Goal: Information Seeking & Learning: Learn about a topic

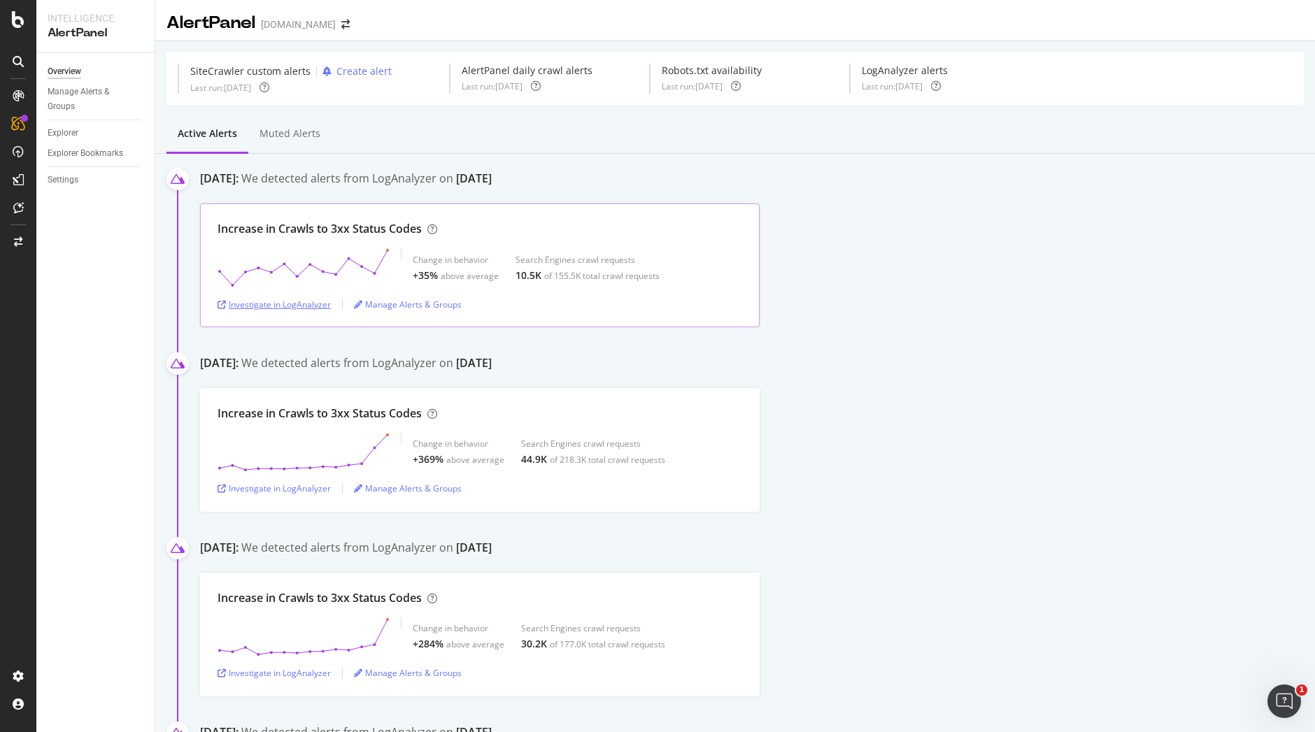
click at [290, 301] on div "Investigate in LogAnalyzer" at bounding box center [273, 305] width 113 height 12
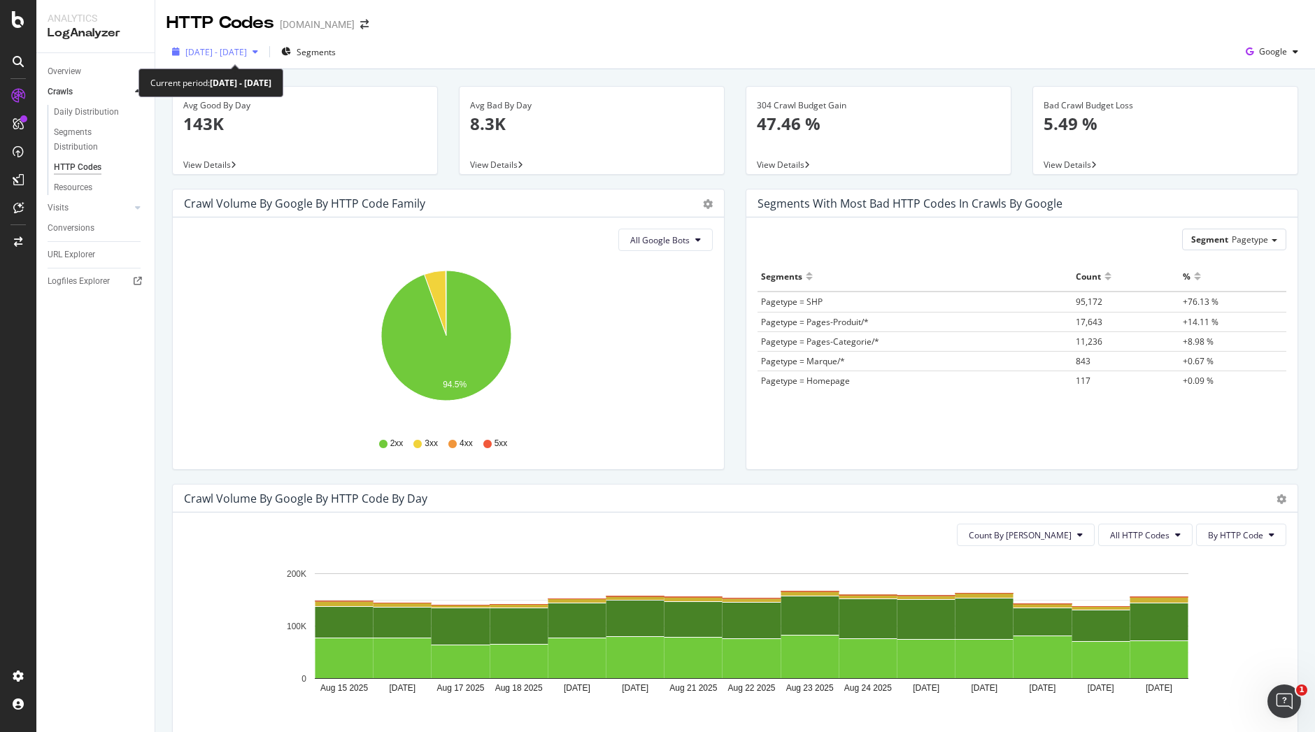
click at [264, 56] on div "button" at bounding box center [255, 52] width 17 height 8
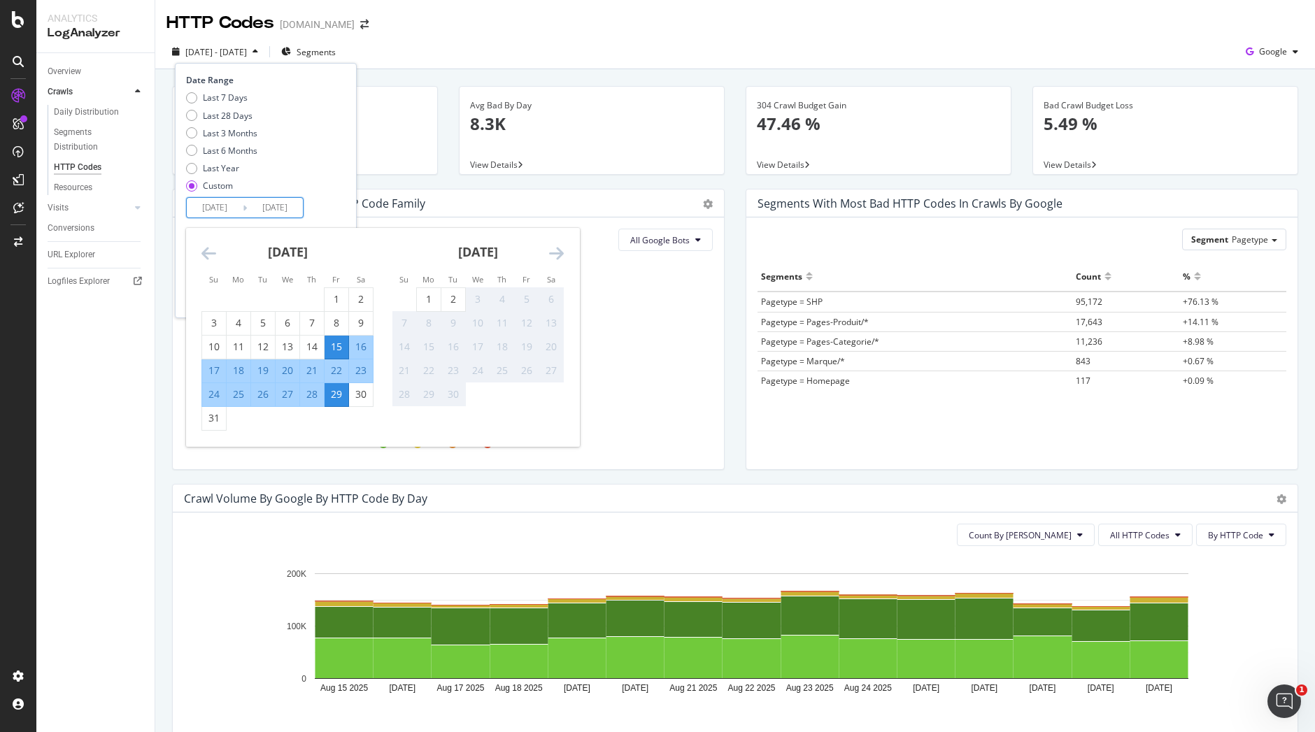
click at [261, 208] on input "2025/08/29" at bounding box center [275, 208] width 56 height 20
click at [337, 343] on div "15" at bounding box center [336, 347] width 24 height 14
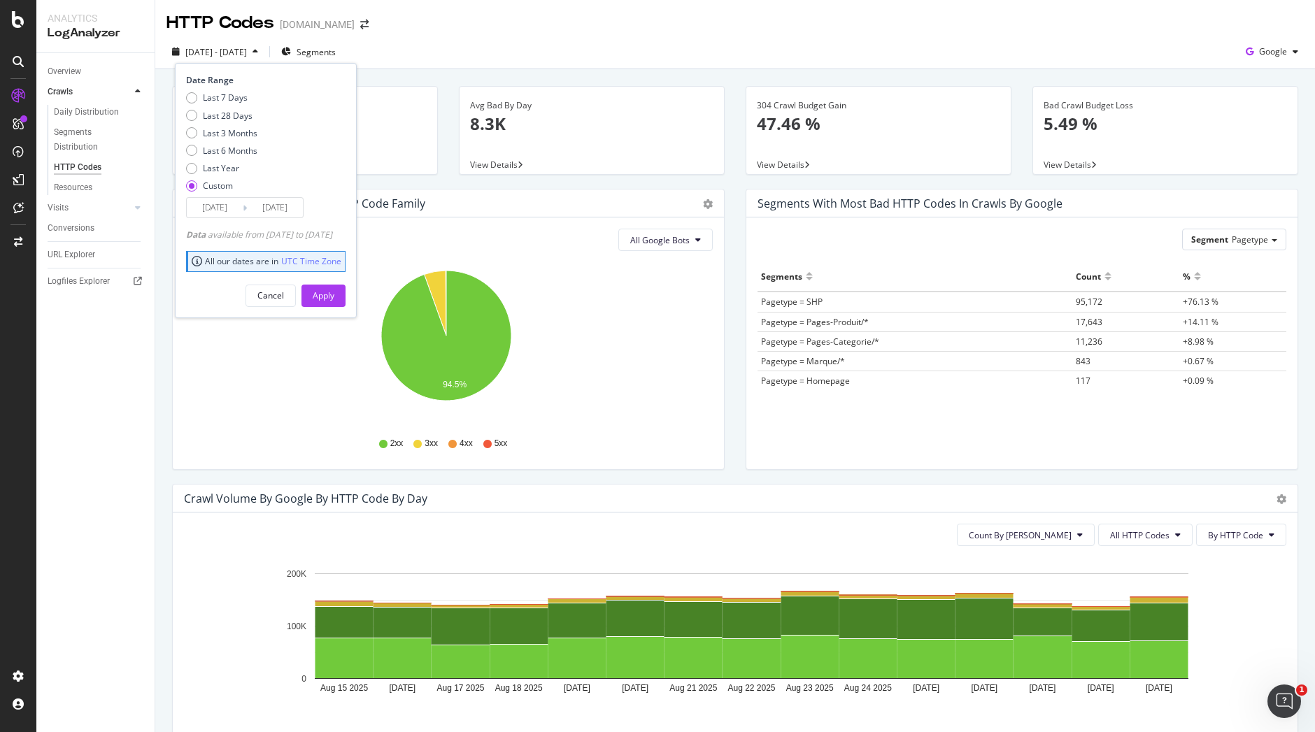
click at [294, 199] on input "2025/08/15" at bounding box center [275, 208] width 56 height 20
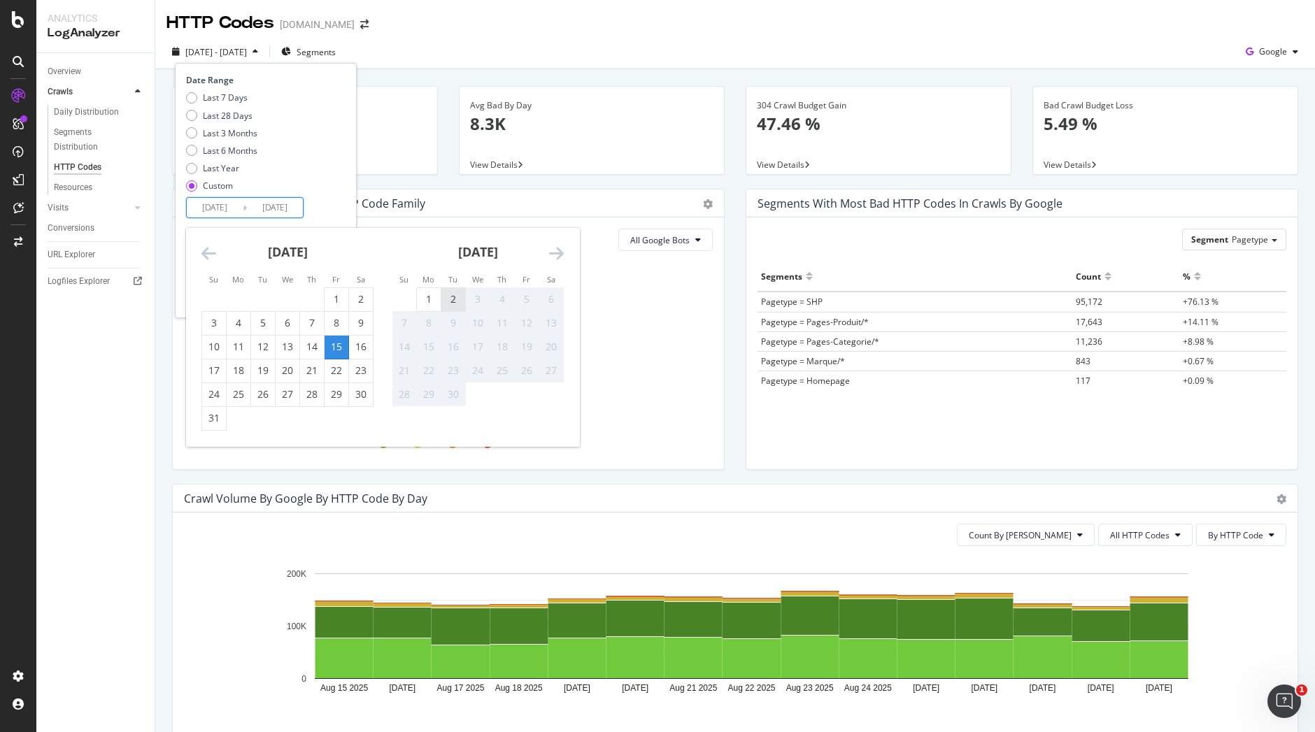
click at [454, 296] on div "2" at bounding box center [453, 299] width 24 height 14
type input "2025/09/02"
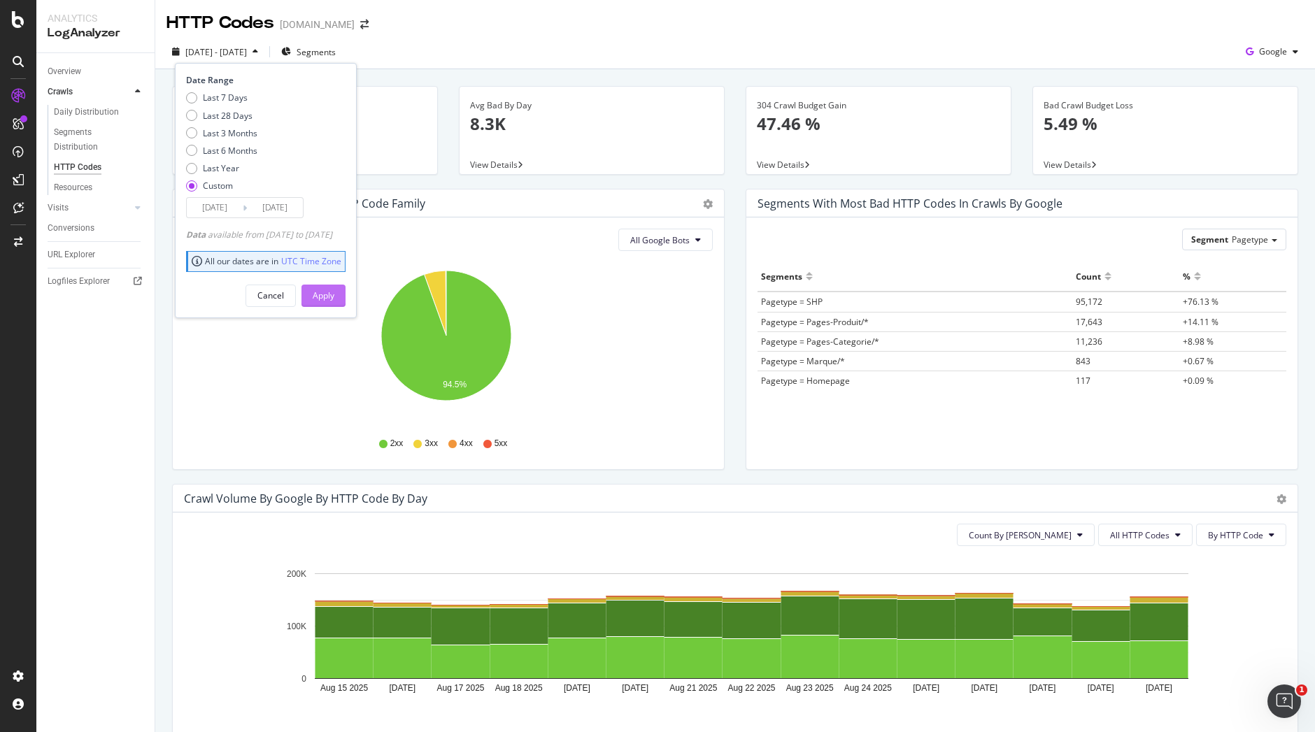
click at [334, 294] on div "Apply" at bounding box center [324, 296] width 22 height 12
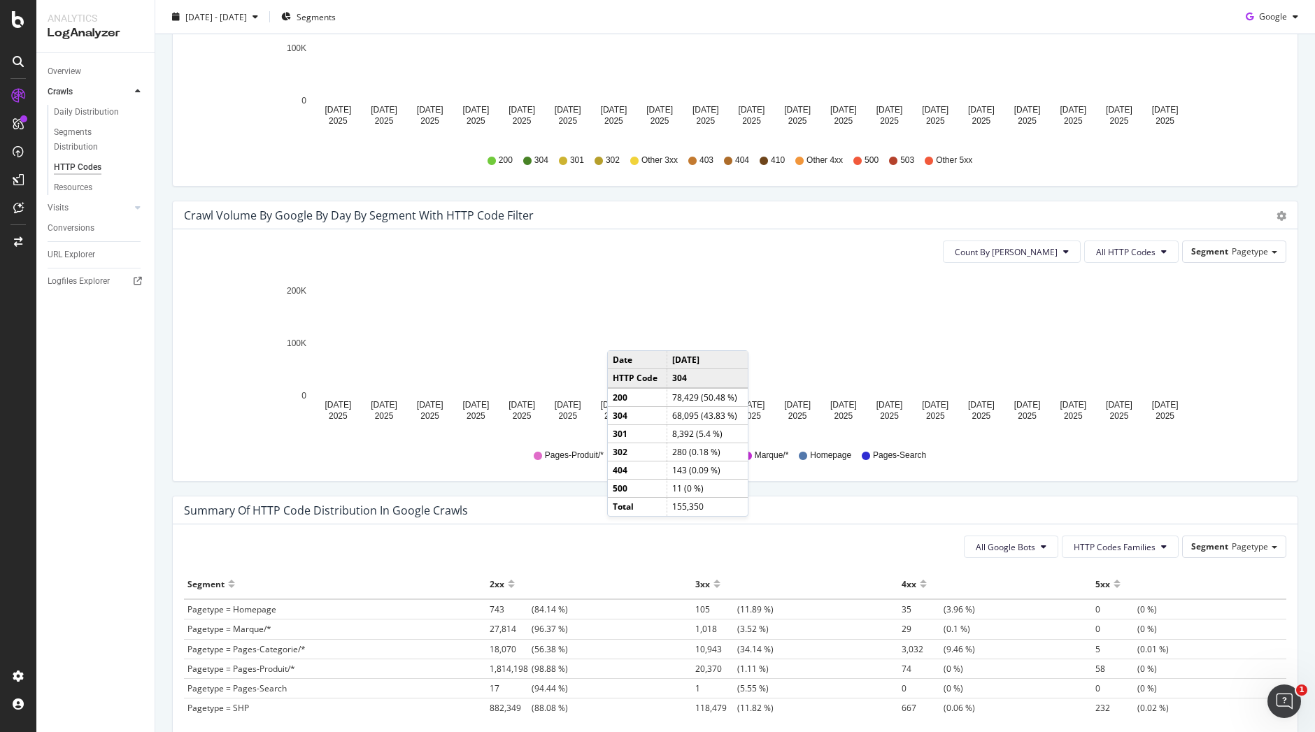
scroll to position [605, 0]
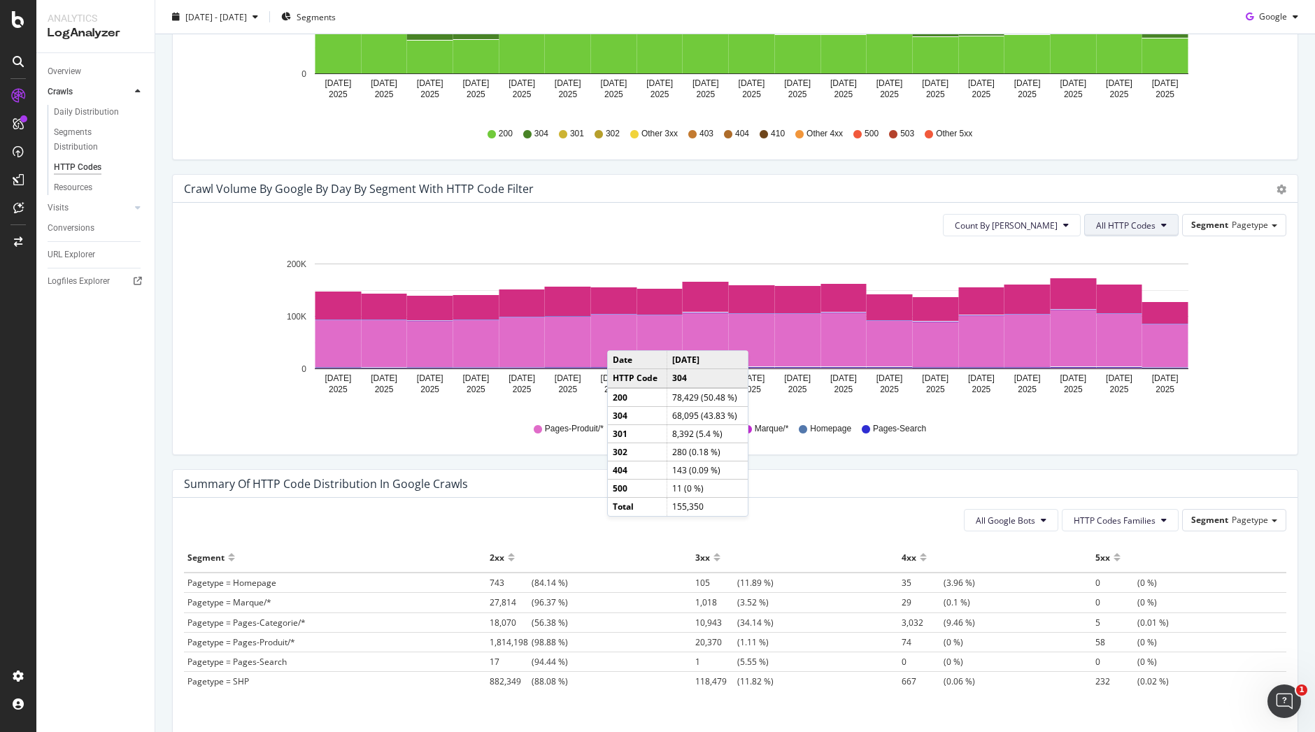
click at [1124, 224] on span "All HTTP Codes" at bounding box center [1125, 226] width 59 height 12
click at [1110, 372] on span "301" at bounding box center [1122, 371] width 71 height 13
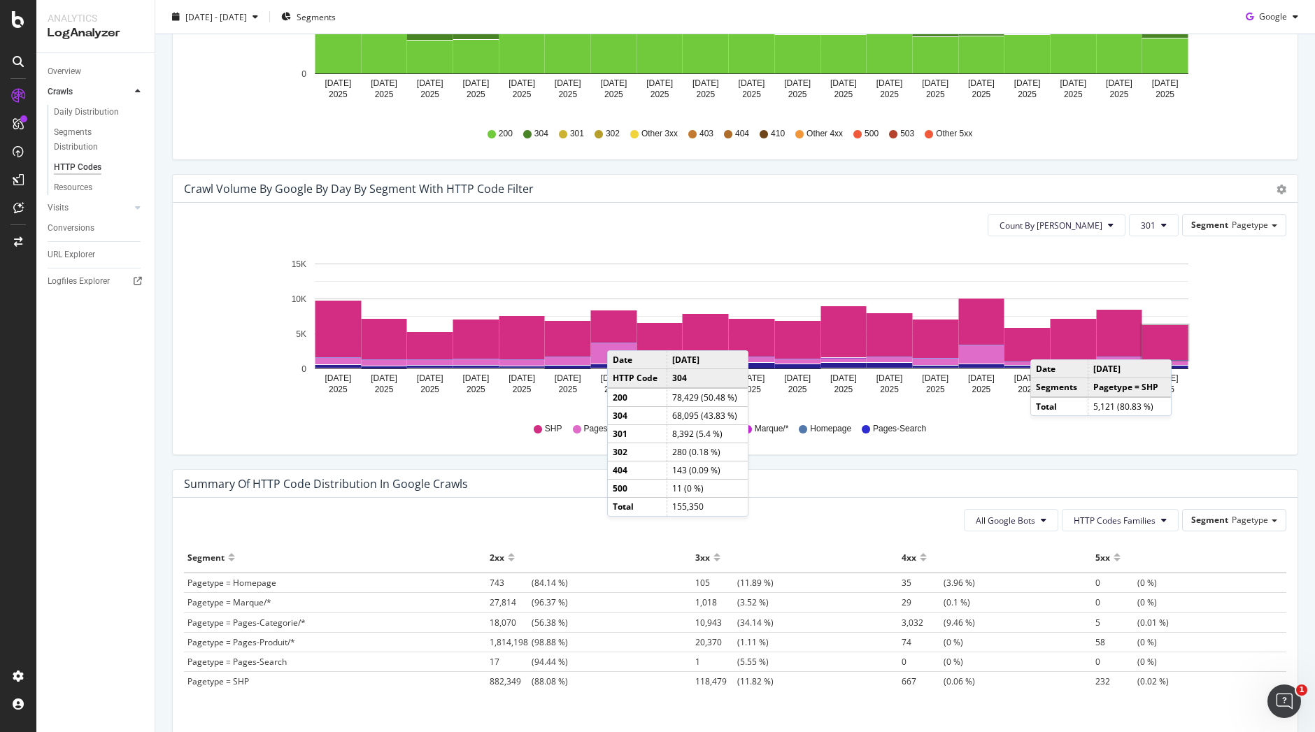
click at [1175, 345] on rect "A chart." at bounding box center [1165, 342] width 46 height 35
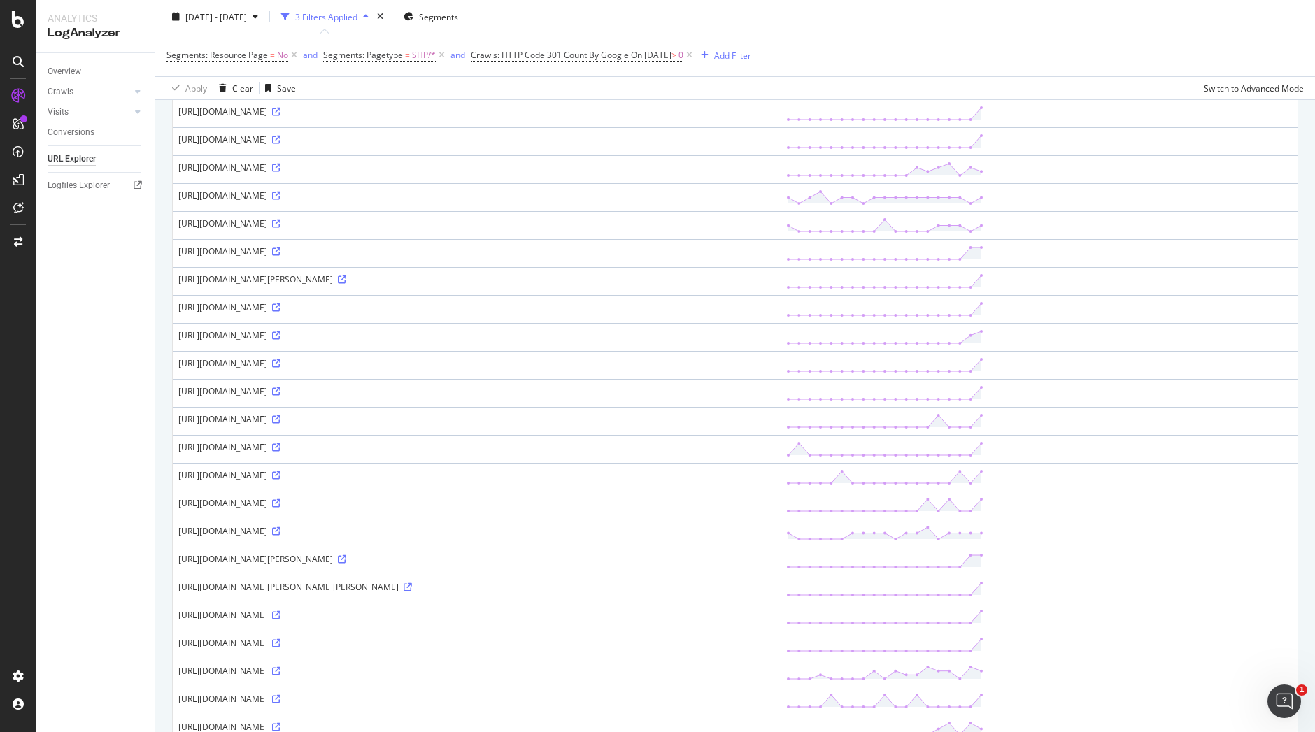
scroll to position [990, 0]
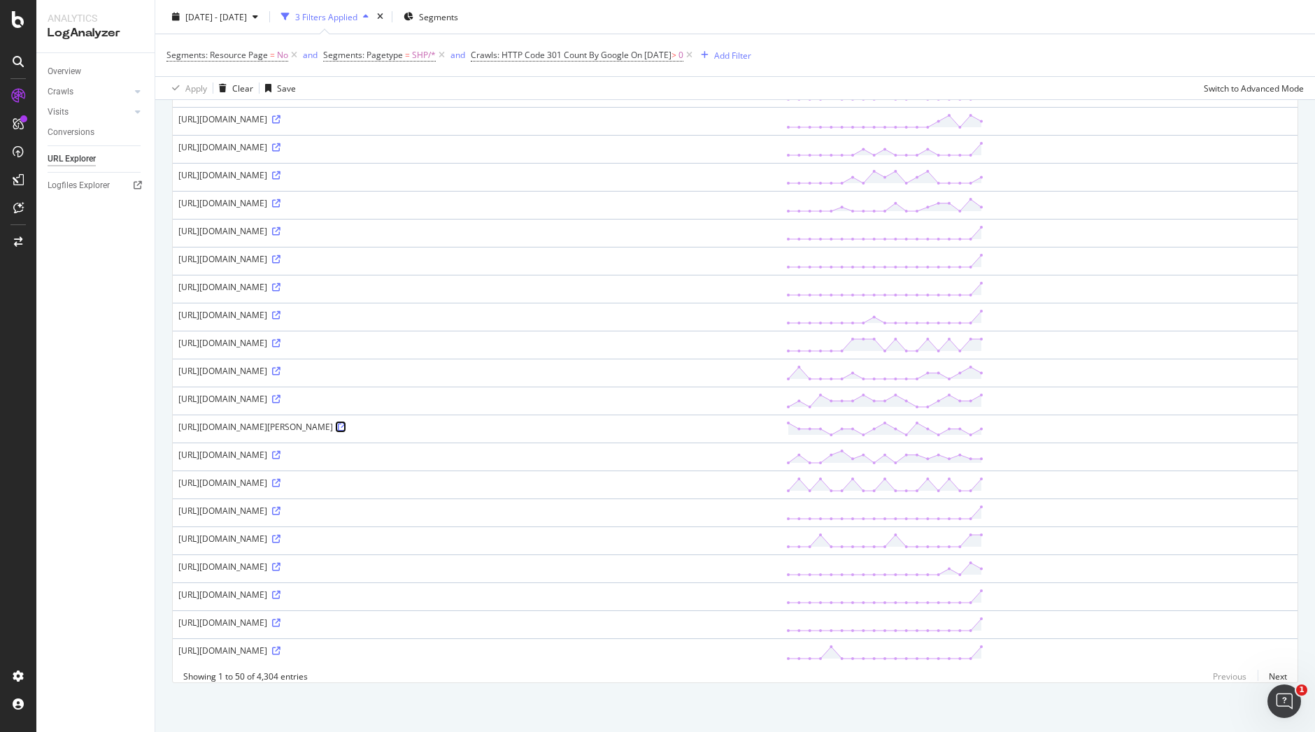
click at [346, 423] on icon at bounding box center [342, 427] width 8 height 8
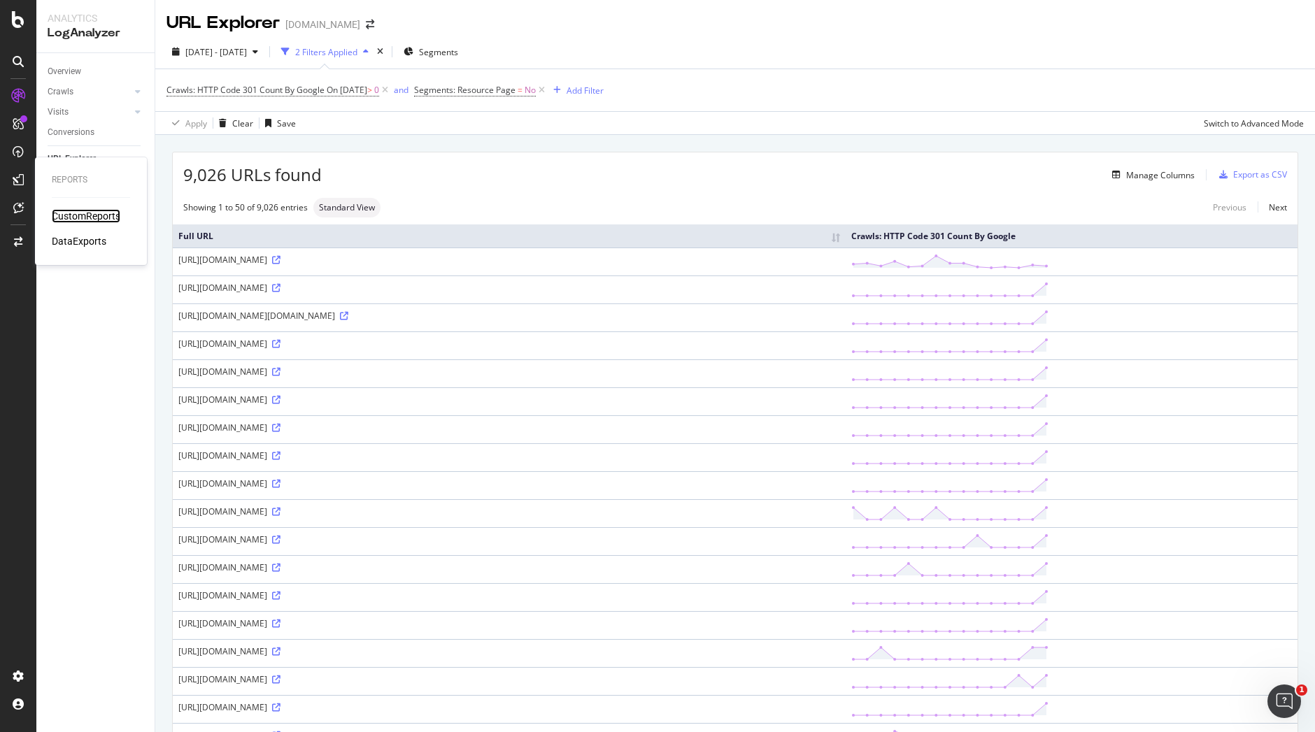
click at [74, 216] on div "CustomReports" at bounding box center [86, 216] width 69 height 14
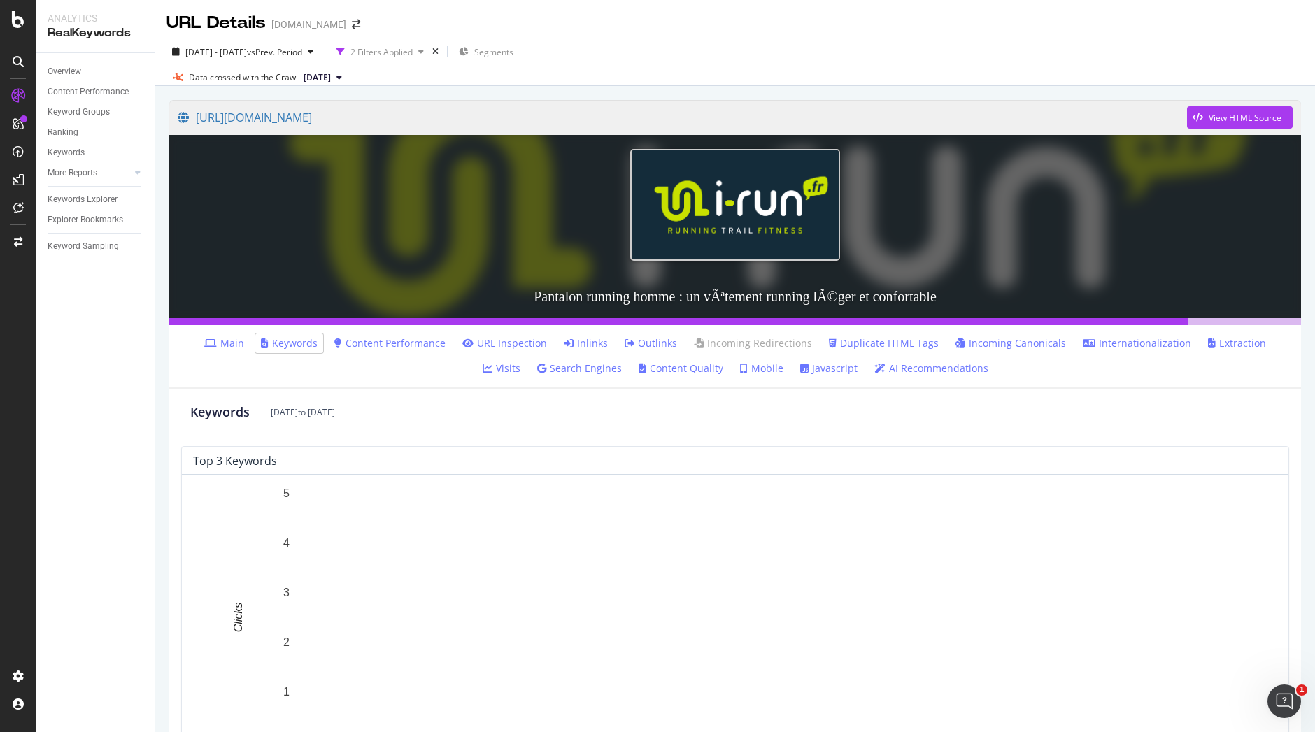
scroll to position [653, 0]
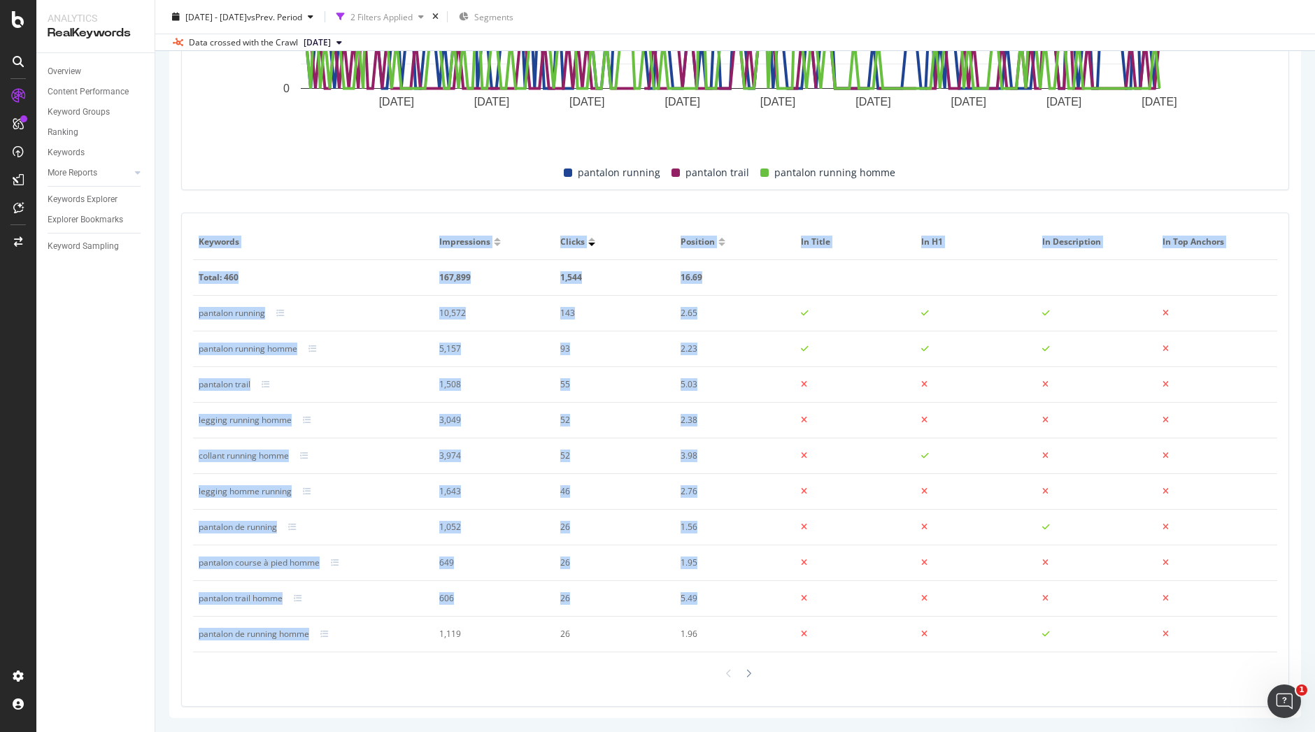
drag, startPoint x: 189, startPoint y: 304, endPoint x: 310, endPoint y: 639, distance: 356.4
click at [310, 639] on div "Keywords Impressions Clicks Position In Title In H1 In Description In Top Ancho…" at bounding box center [735, 459] width 1106 height 493
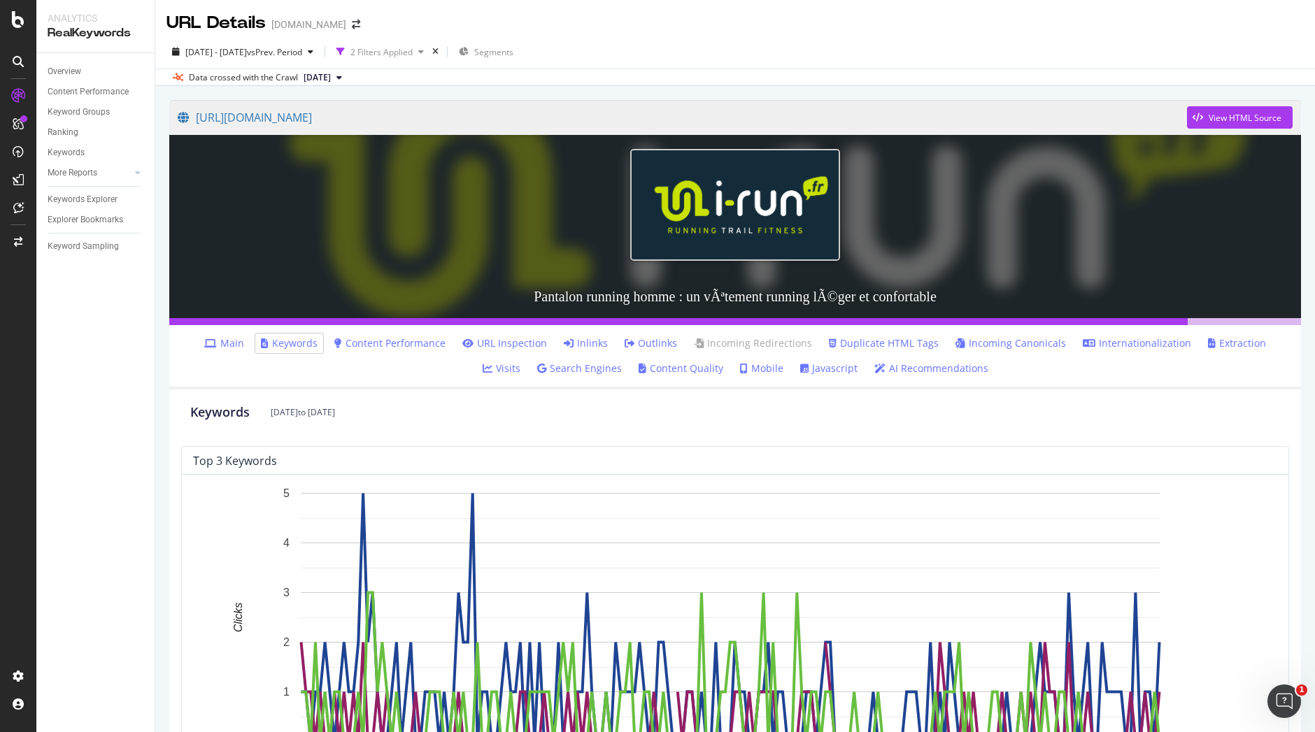
copy table "Keywords Impressions Clicks Position In Title In H1 In Description In Top Ancho…"
click at [565, 122] on link "https://www.i-run.fr/vetement_sport_homme/Collants-Pantalons_c1073/" at bounding box center [682, 117] width 1009 height 35
click at [527, 120] on link "https://www.i-run.fr/vetement_sport_homme/Collants-Pantalons_c1073/" at bounding box center [682, 117] width 1009 height 35
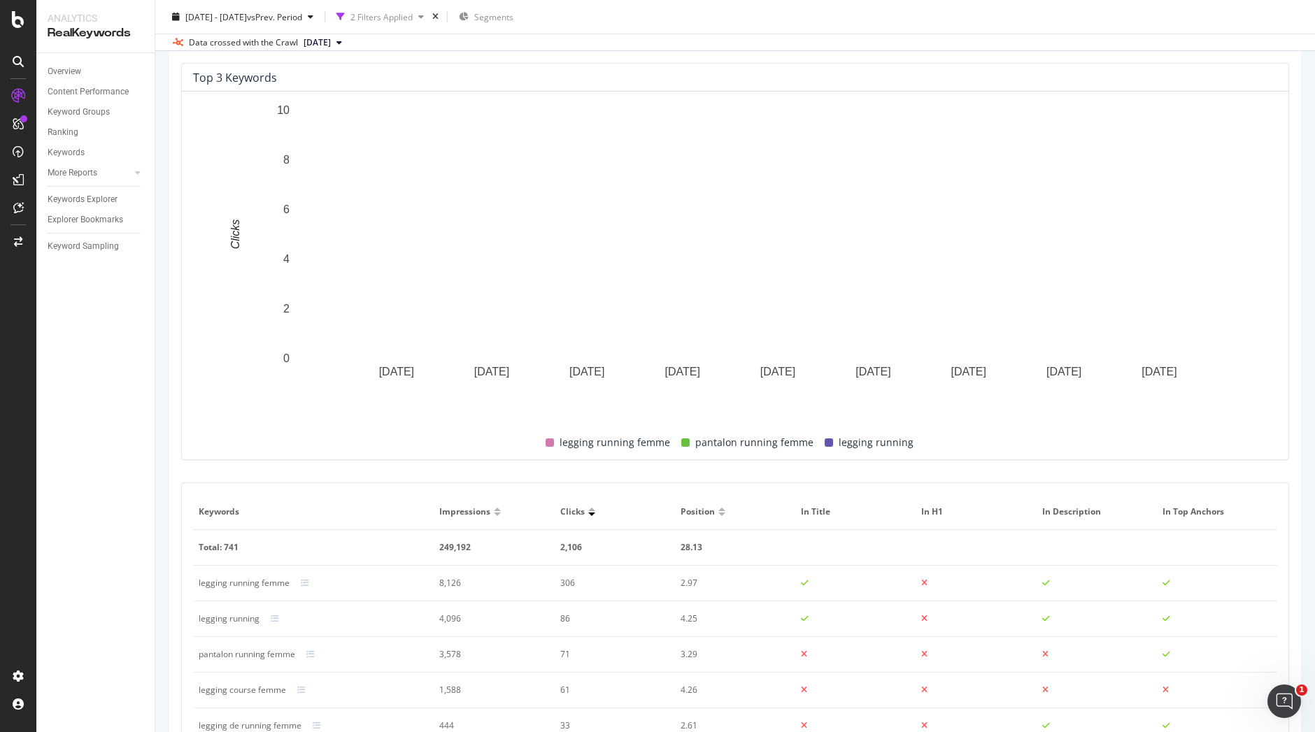
scroll to position [653, 0]
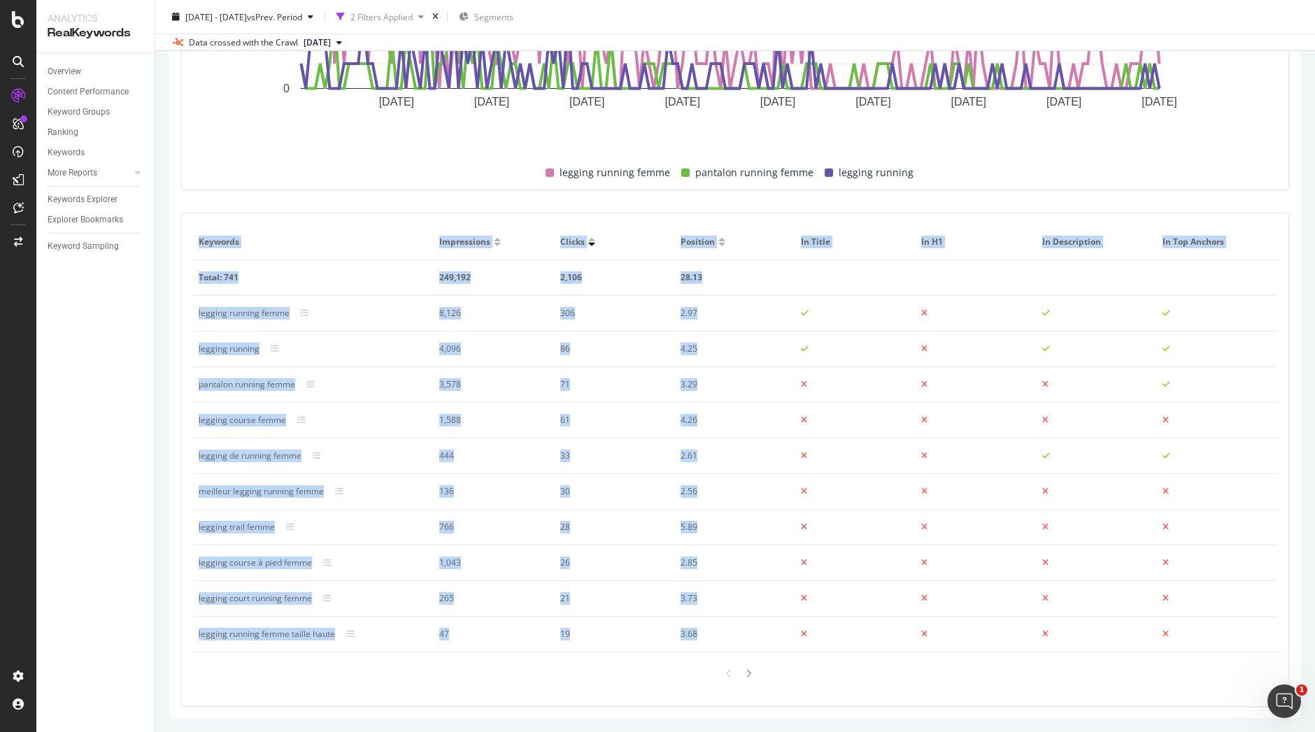
drag, startPoint x: 188, startPoint y: 315, endPoint x: 371, endPoint y: 654, distance: 384.5
click at [371, 654] on div "Keywords Impressions Clicks Position In Title In H1 In Description In Top Ancho…" at bounding box center [735, 459] width 1106 height 493
copy table "Keywords Impressions Clicks Position In Title In H1 In Description In Top Ancho…"
click at [343, 223] on div "Keywords Impressions Clicks Position In Title In H1 In Description In Top Ancho…" at bounding box center [735, 459] width 1106 height 493
drag, startPoint x: 190, startPoint y: 310, endPoint x: 354, endPoint y: 643, distance: 371.2
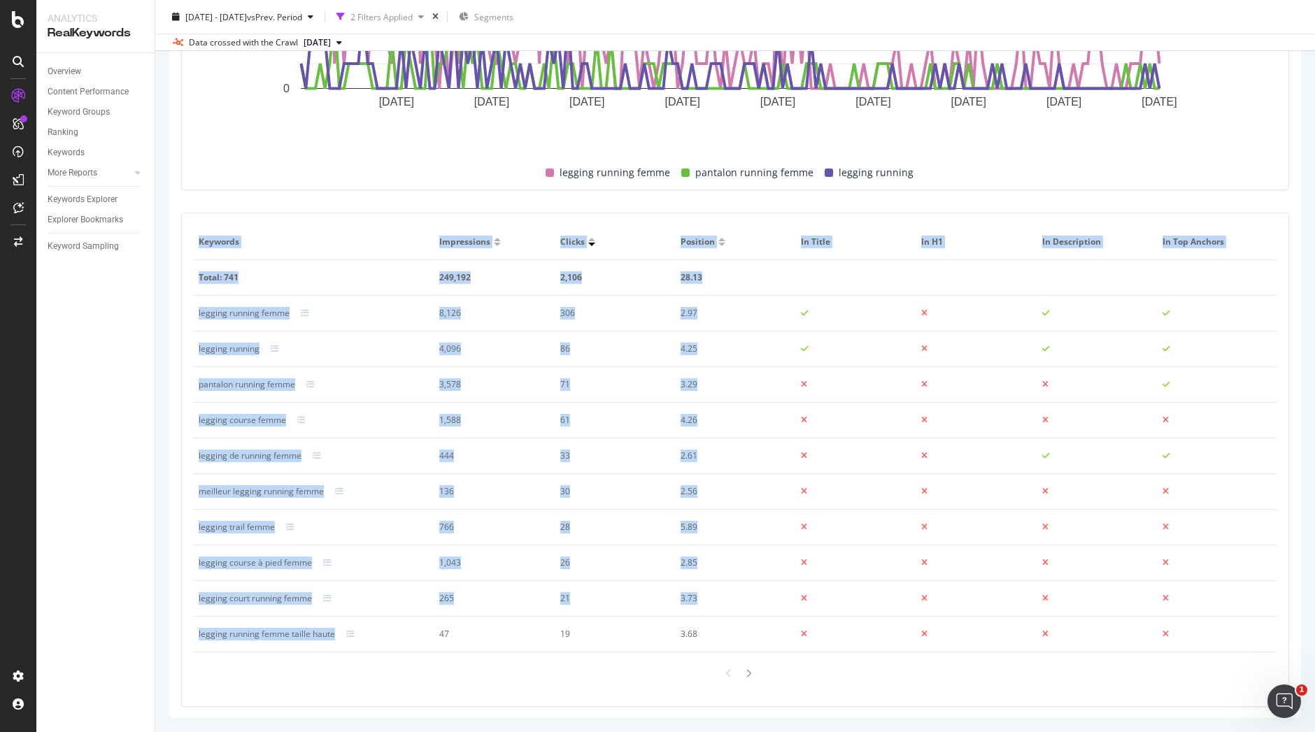
click at [354, 643] on div "Keywords Impressions Clicks Position In Title In H1 In Description In Top Ancho…" at bounding box center [735, 459] width 1106 height 493
copy table "Keywords Impressions Clicks Position In Title In H1 In Description In Top Ancho…"
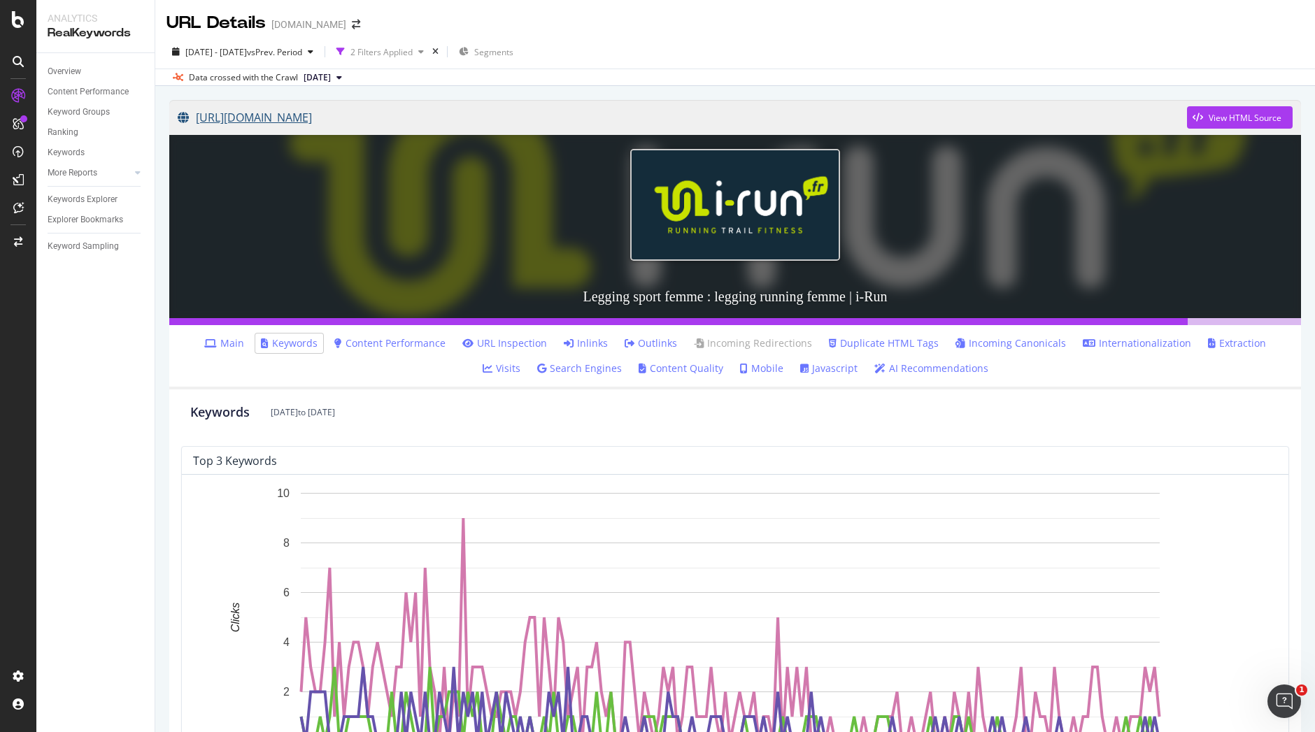
click at [533, 122] on link "[URL][DOMAIN_NAME]" at bounding box center [682, 117] width 1009 height 35
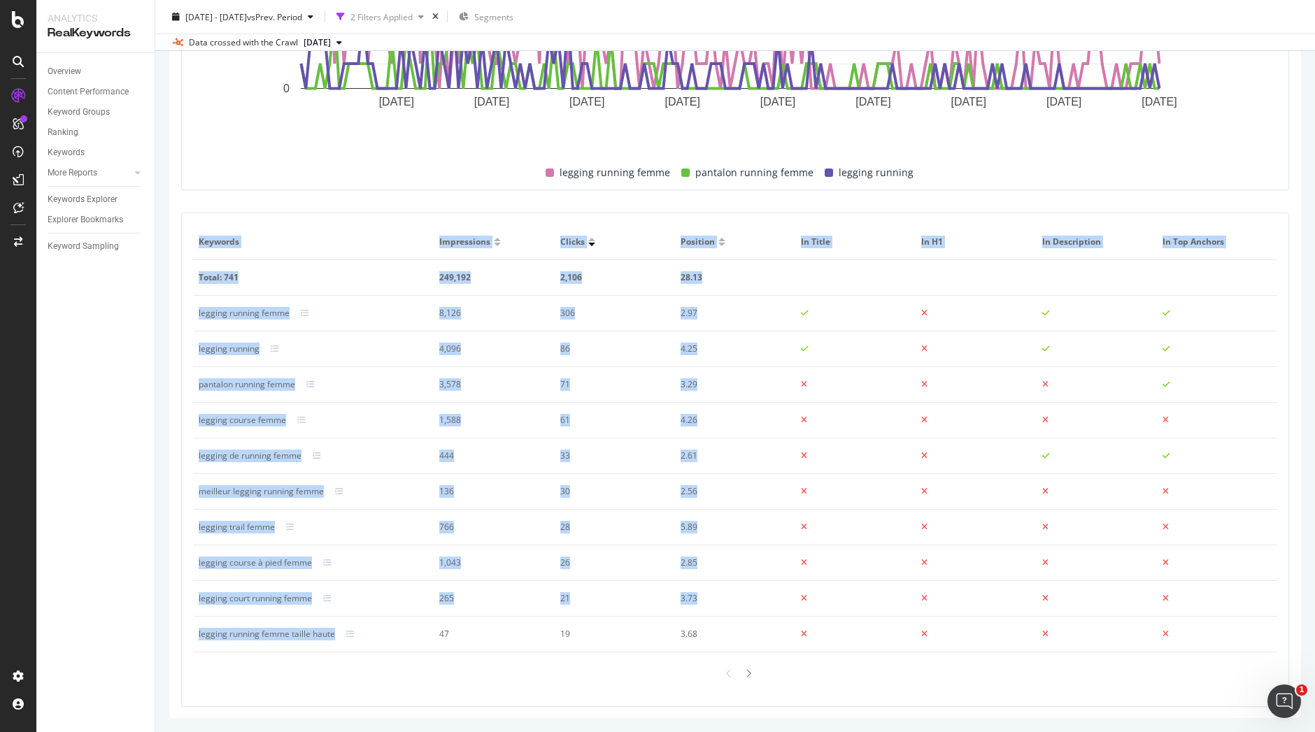
scroll to position [650, 0]
